Goal: Task Accomplishment & Management: Manage account settings

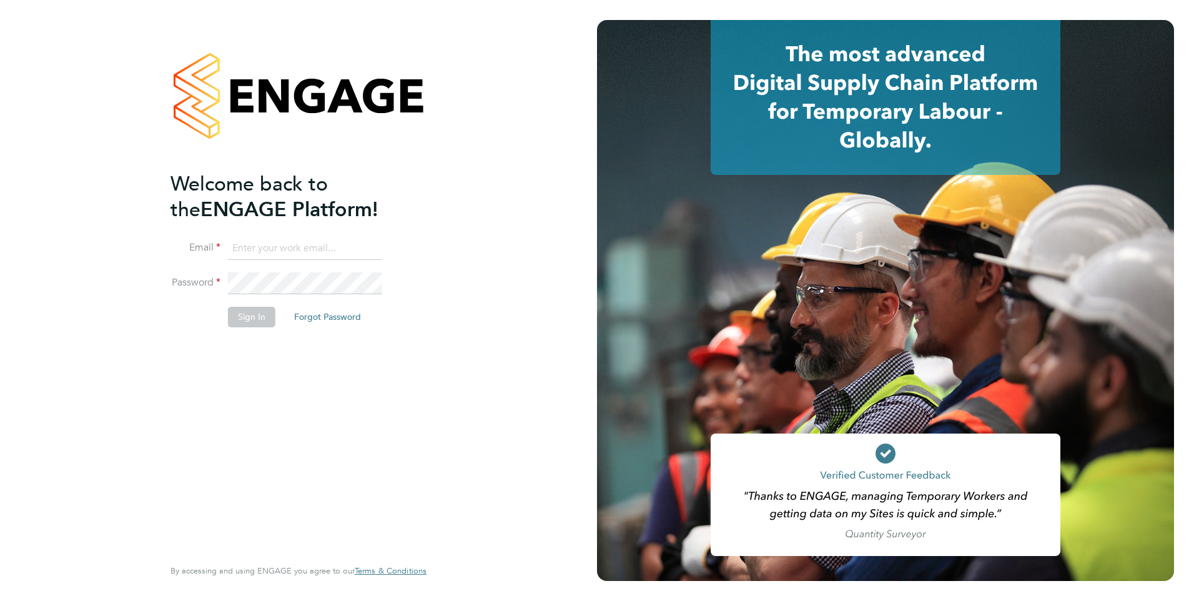
type input "shabnam.shaheen@ncclondon.ac.uk"
click at [242, 322] on button "Sign In" at bounding box center [251, 317] width 47 height 20
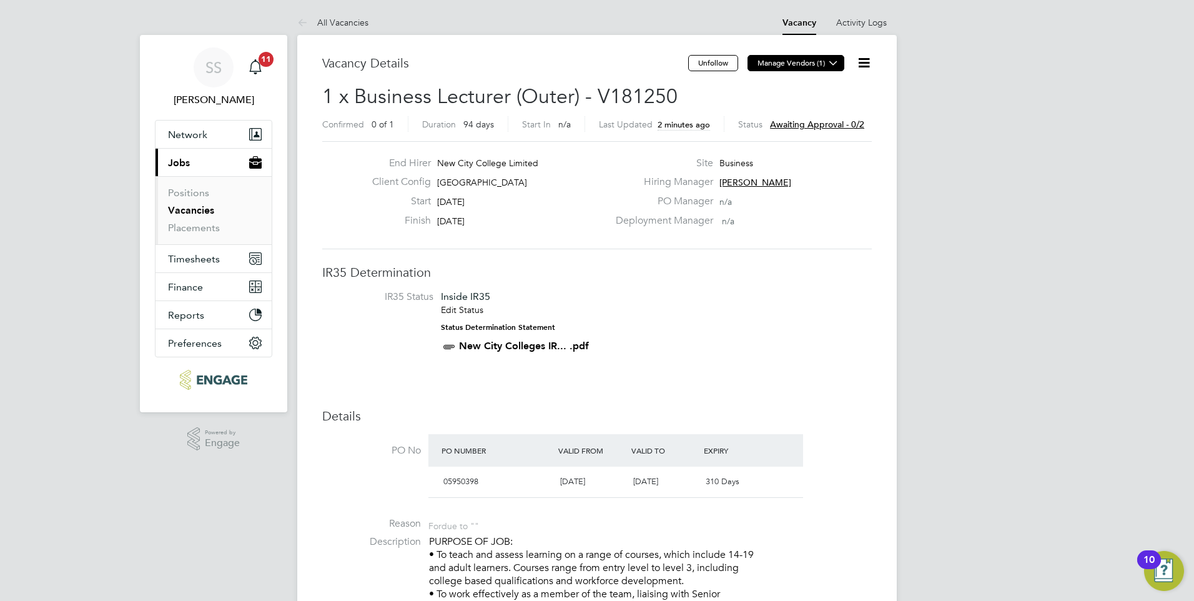
click at [837, 60] on icon at bounding box center [833, 62] width 9 height 9
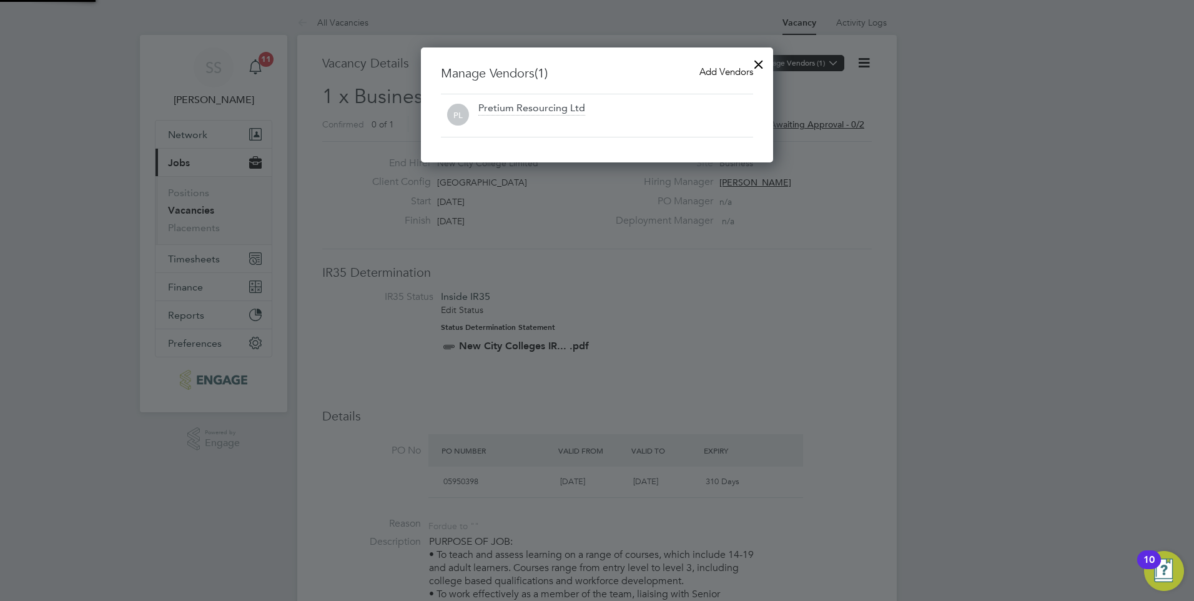
scroll to position [116, 353]
click at [756, 62] on div at bounding box center [759, 61] width 22 height 22
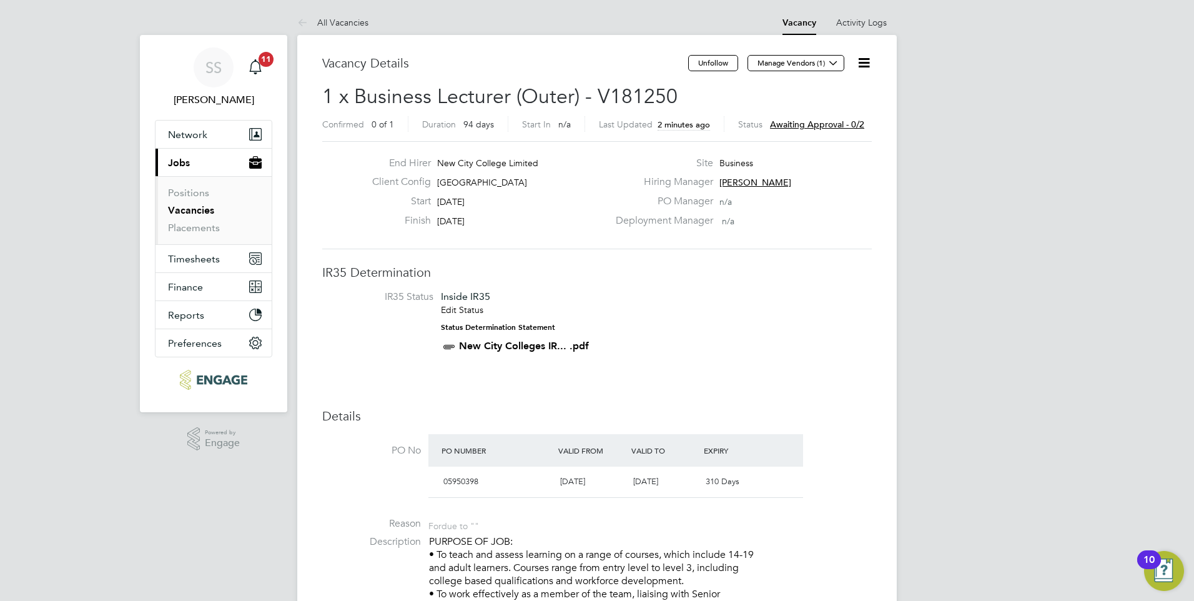
click at [867, 65] on icon at bounding box center [864, 63] width 16 height 16
click at [815, 132] on li "Approve" at bounding box center [834, 134] width 72 height 17
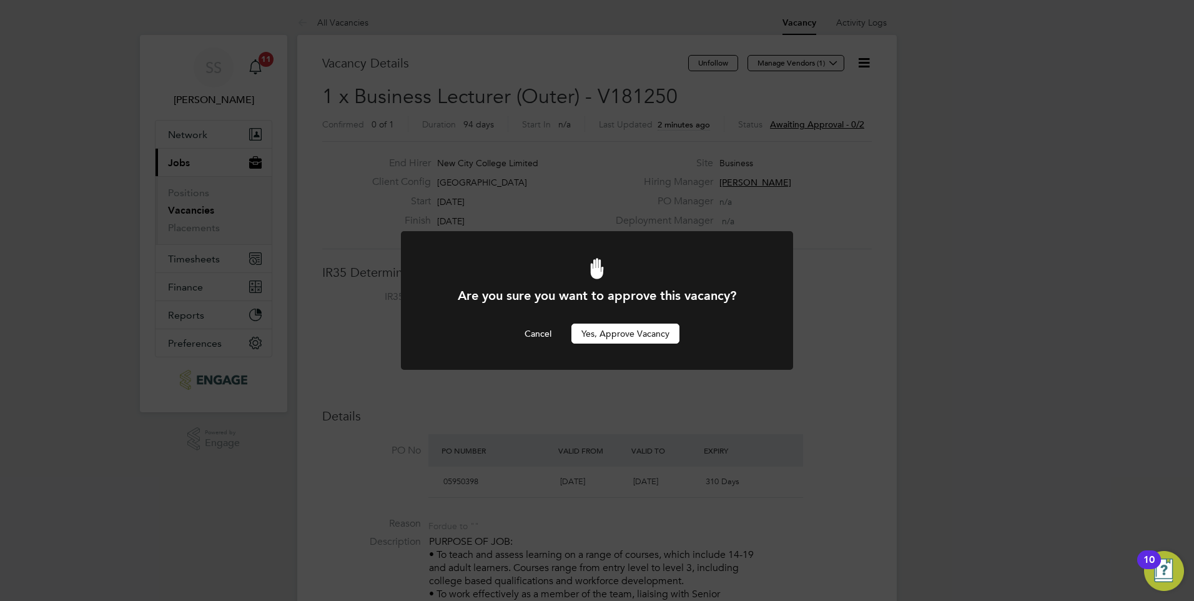
click at [631, 338] on button "Yes, Approve Vacancy" at bounding box center [626, 334] width 108 height 20
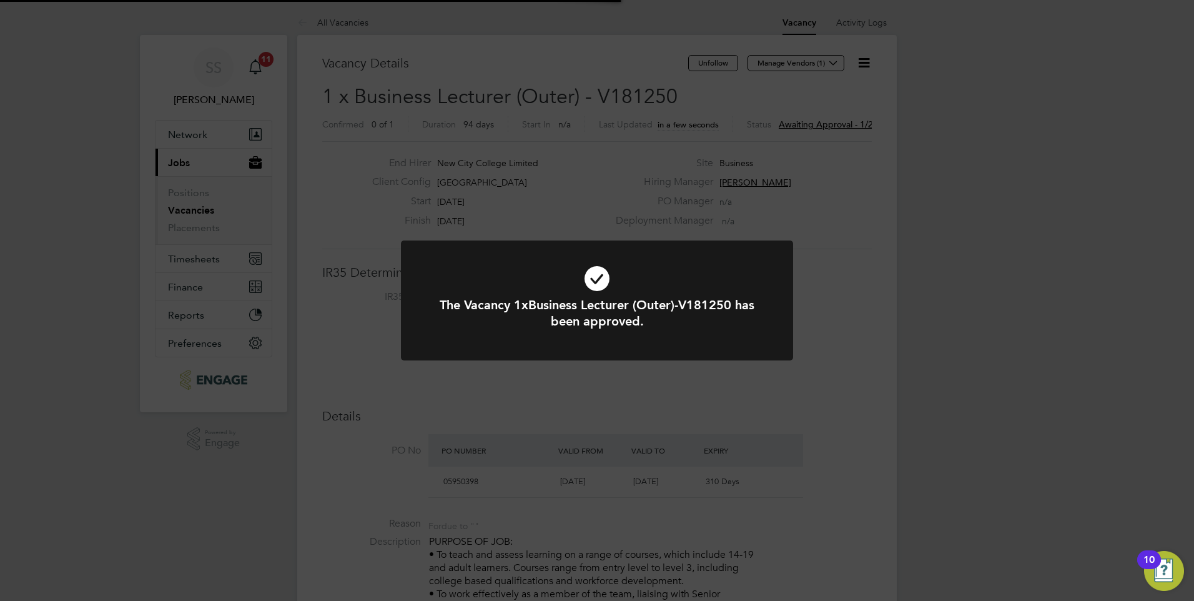
scroll to position [37, 87]
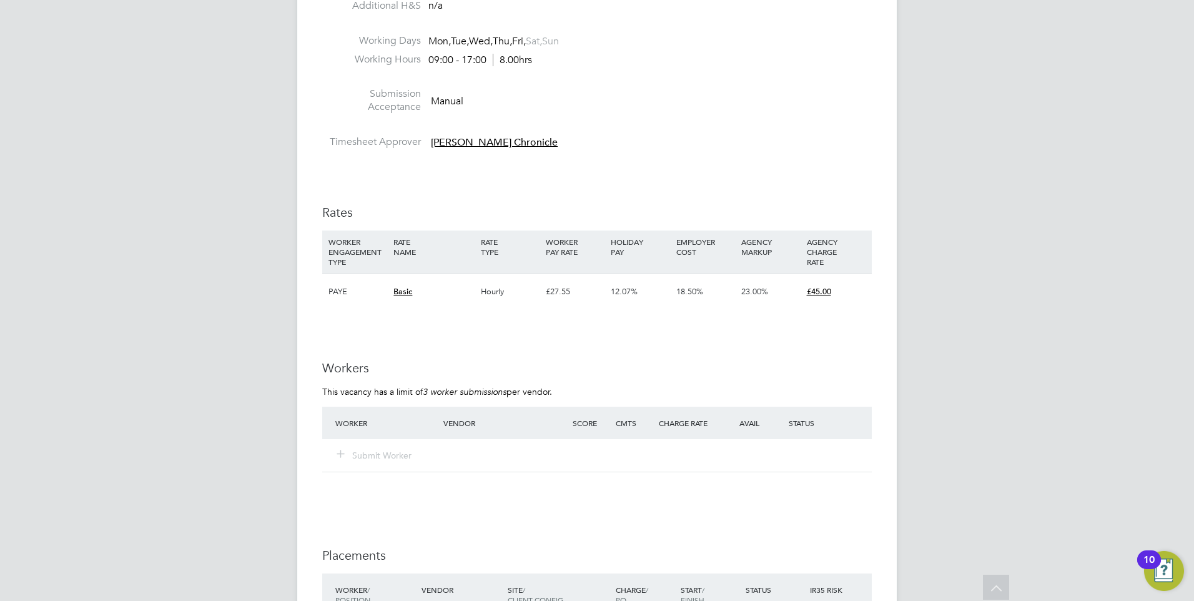
scroll to position [1692, 0]
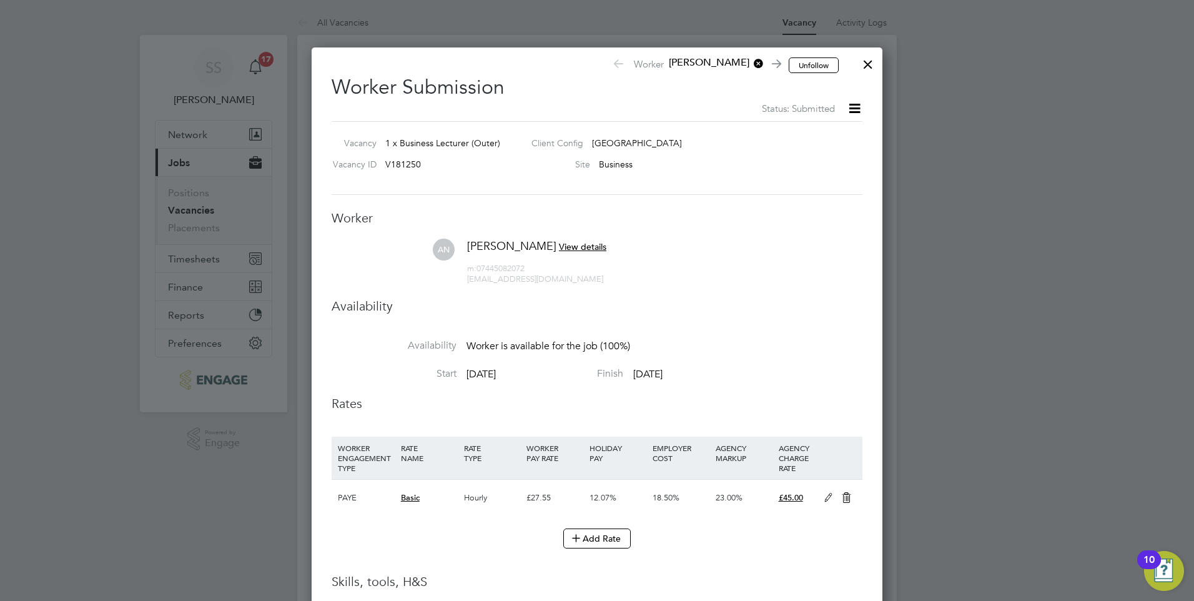
click at [867, 62] on div at bounding box center [868, 61] width 22 height 22
click at [868, 60] on div at bounding box center [868, 61] width 22 height 22
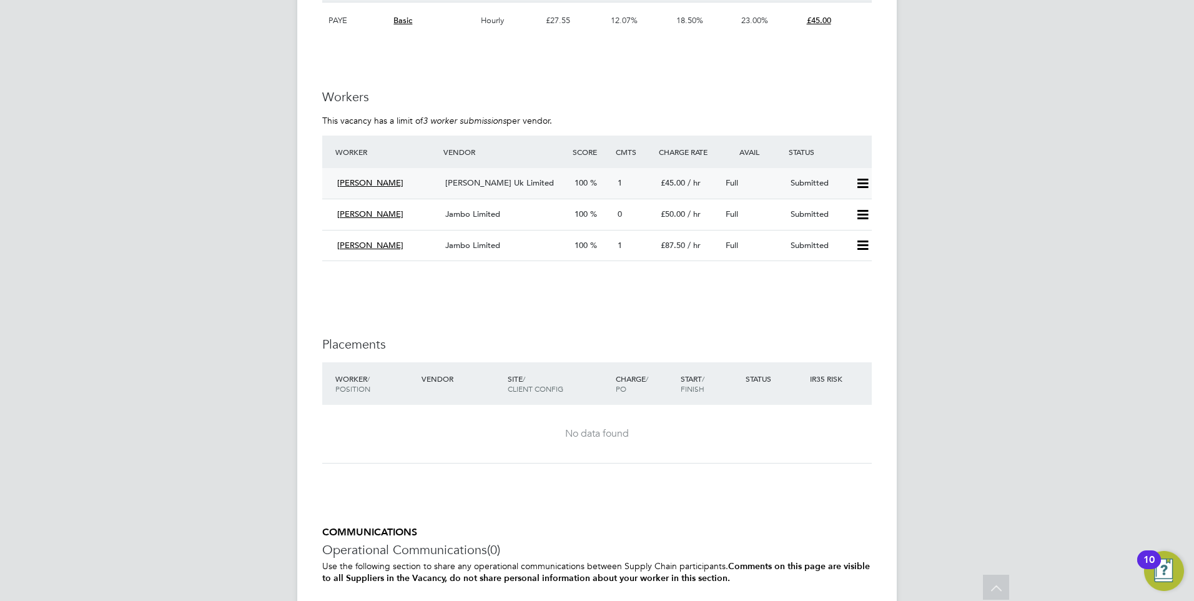
click at [863, 182] on icon at bounding box center [863, 184] width 16 height 10
click at [861, 210] on icon at bounding box center [863, 215] width 16 height 10
click at [835, 259] on li "Reject" at bounding box center [847, 258] width 44 height 17
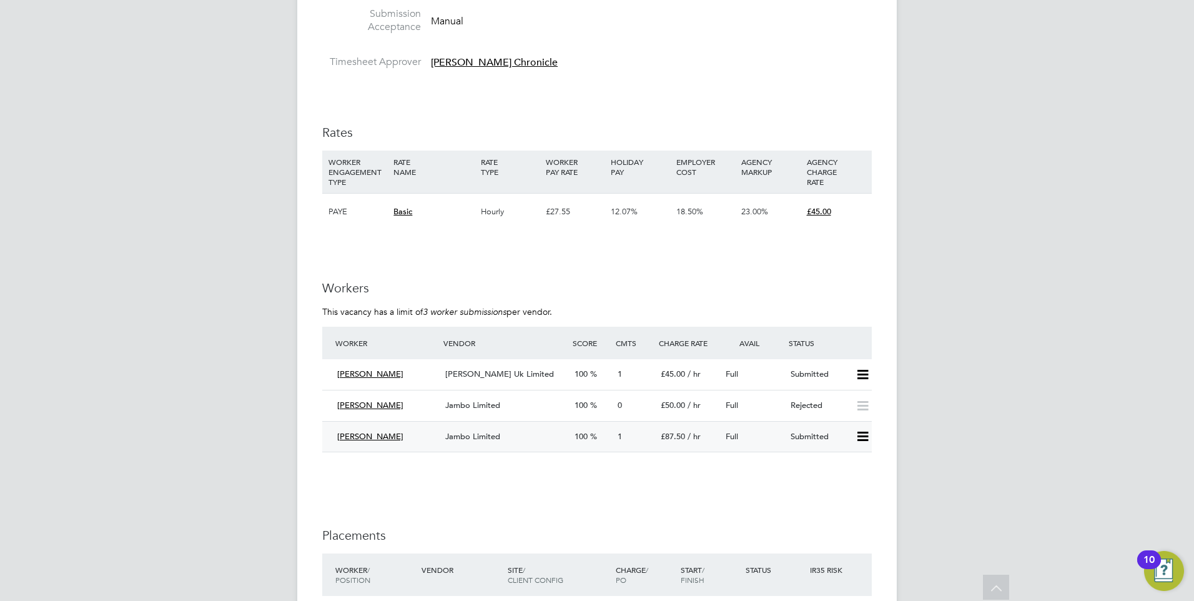
click at [868, 438] on icon at bounding box center [863, 437] width 16 height 10
click at [847, 479] on li "Reject" at bounding box center [847, 480] width 44 height 17
